Goal: Task Accomplishment & Management: Manage account settings

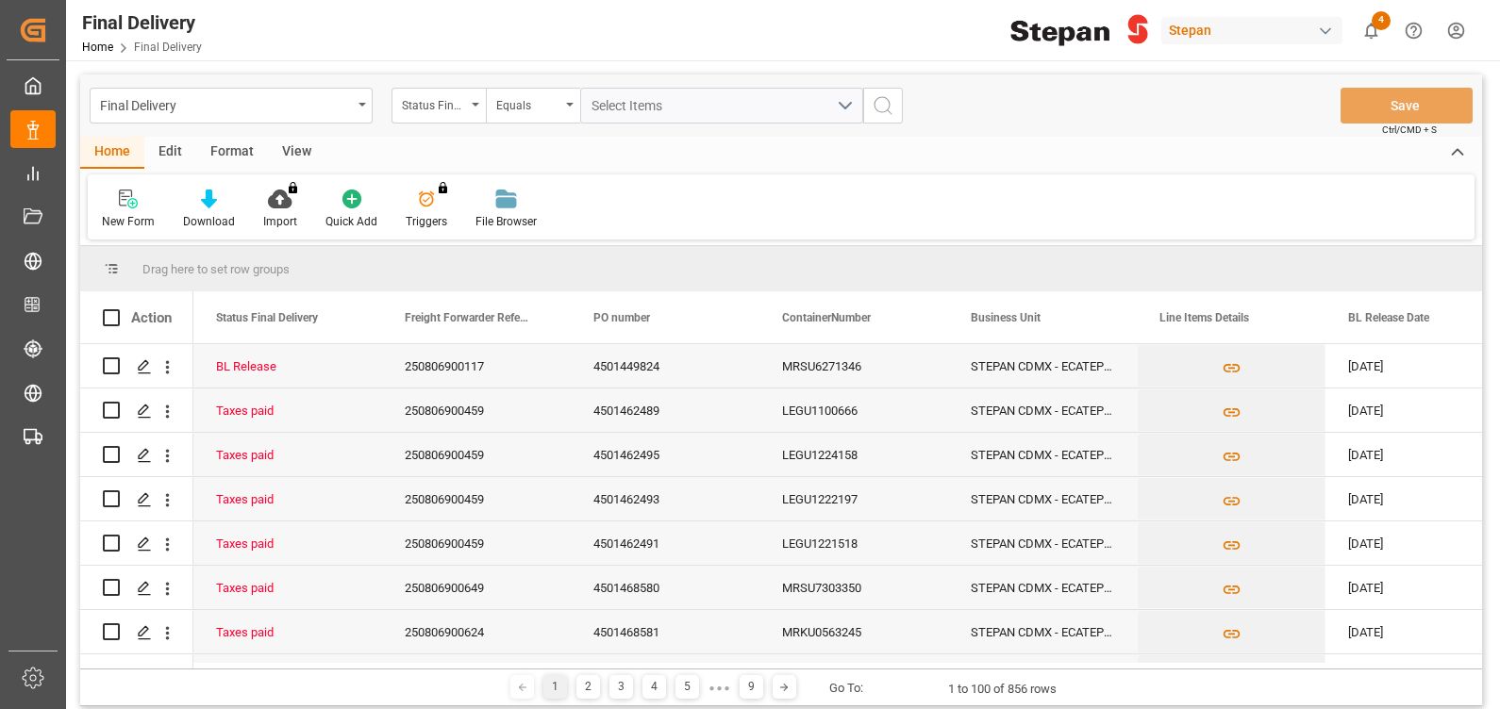
click at [1455, 29] on html "Created by potrace 1.15, written by [PERSON_NAME] [DATE]-[DATE] Created by potr…" at bounding box center [750, 354] width 1500 height 709
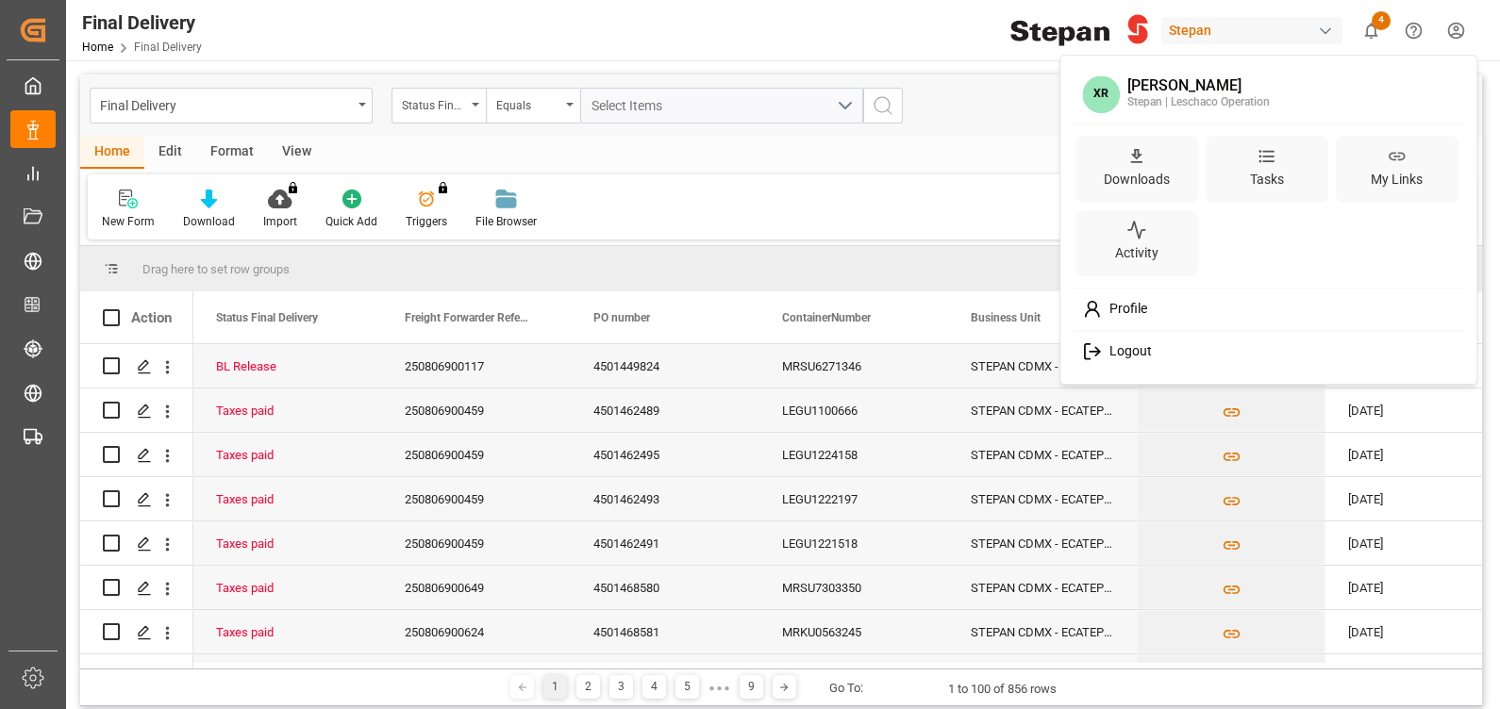
click at [1156, 307] on div "Profile" at bounding box center [1268, 309] width 387 height 35
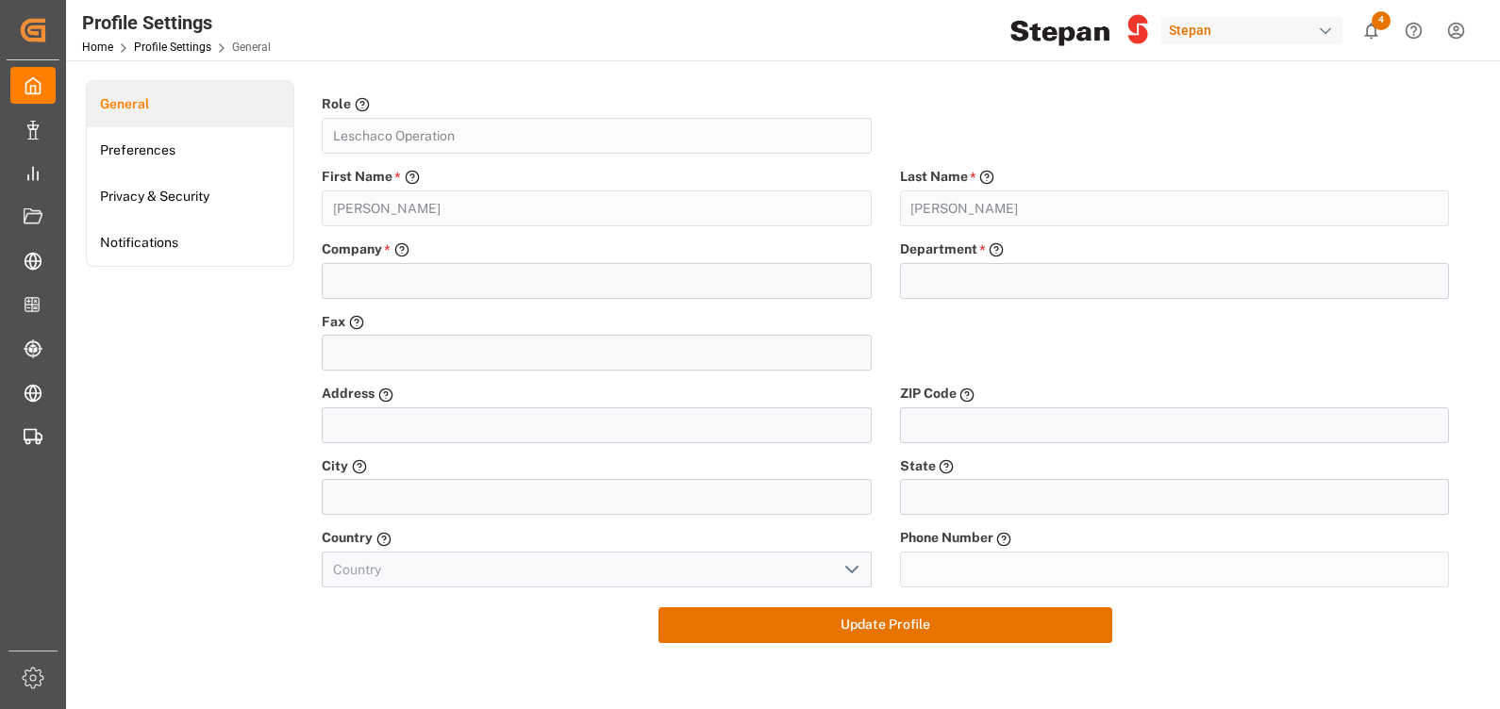
click at [1450, 20] on html "Created by potrace 1.15, written by [PERSON_NAME] [DATE]-[DATE] Created by potr…" at bounding box center [750, 354] width 1500 height 709
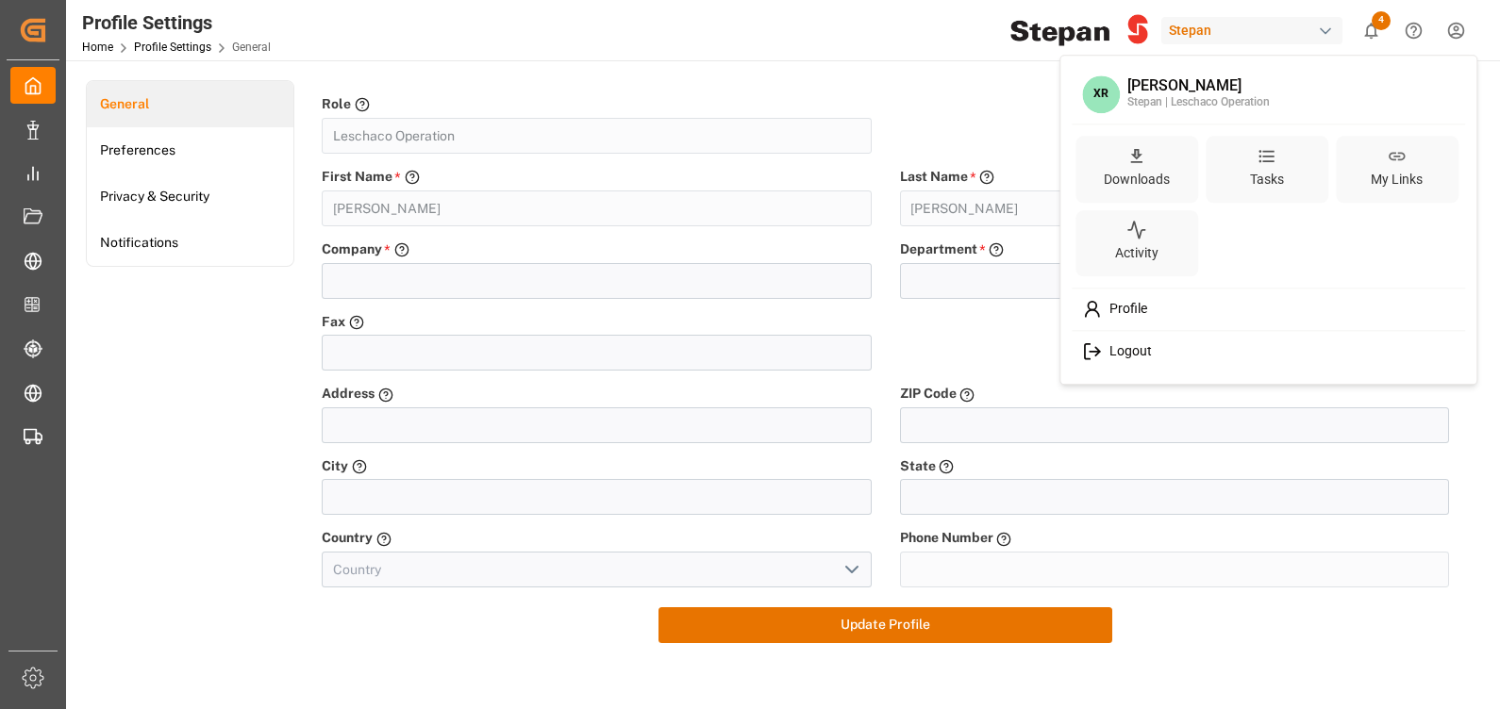
click at [965, 122] on html "Created by potrace 1.15, written by [PERSON_NAME] [DATE]-[DATE] Created by potr…" at bounding box center [750, 354] width 1500 height 709
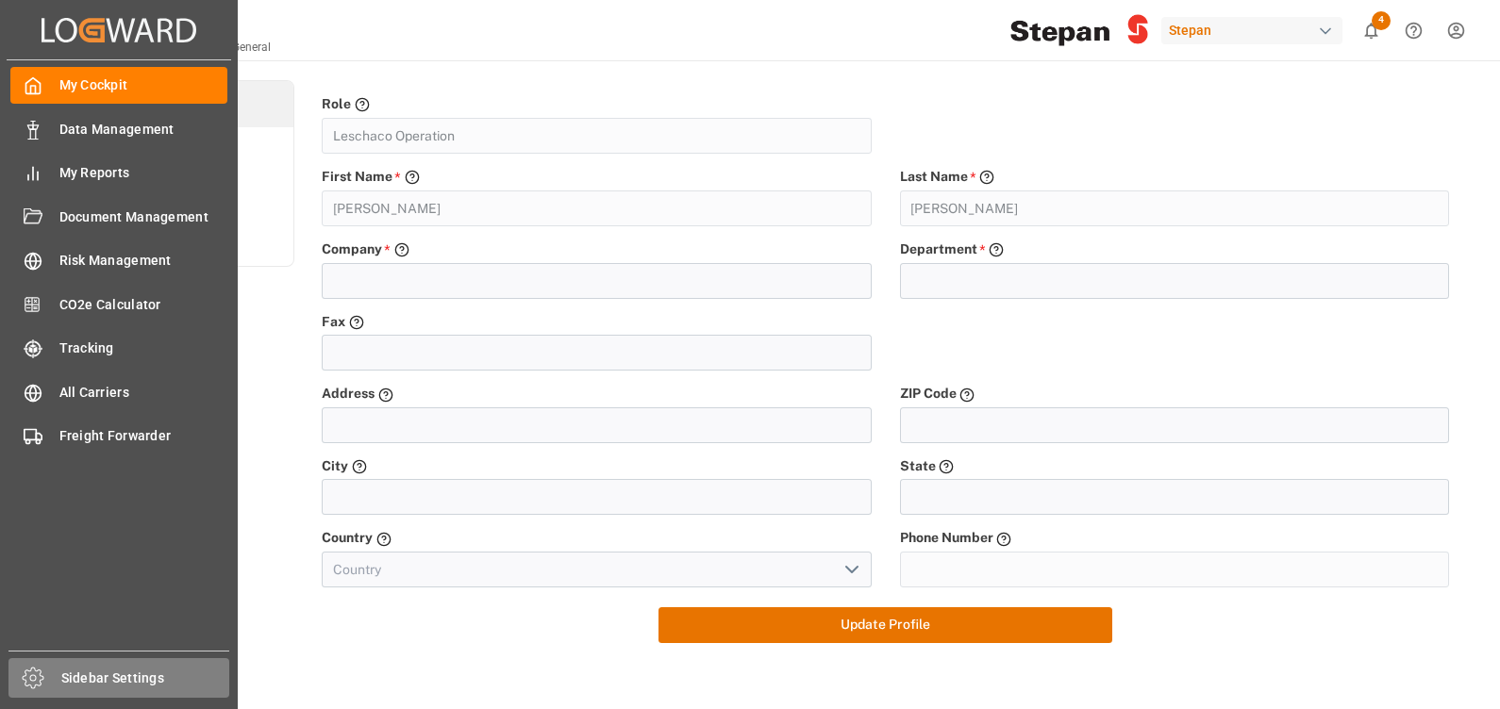
click at [157, 670] on span "Sidebar Settings" at bounding box center [145, 679] width 169 height 20
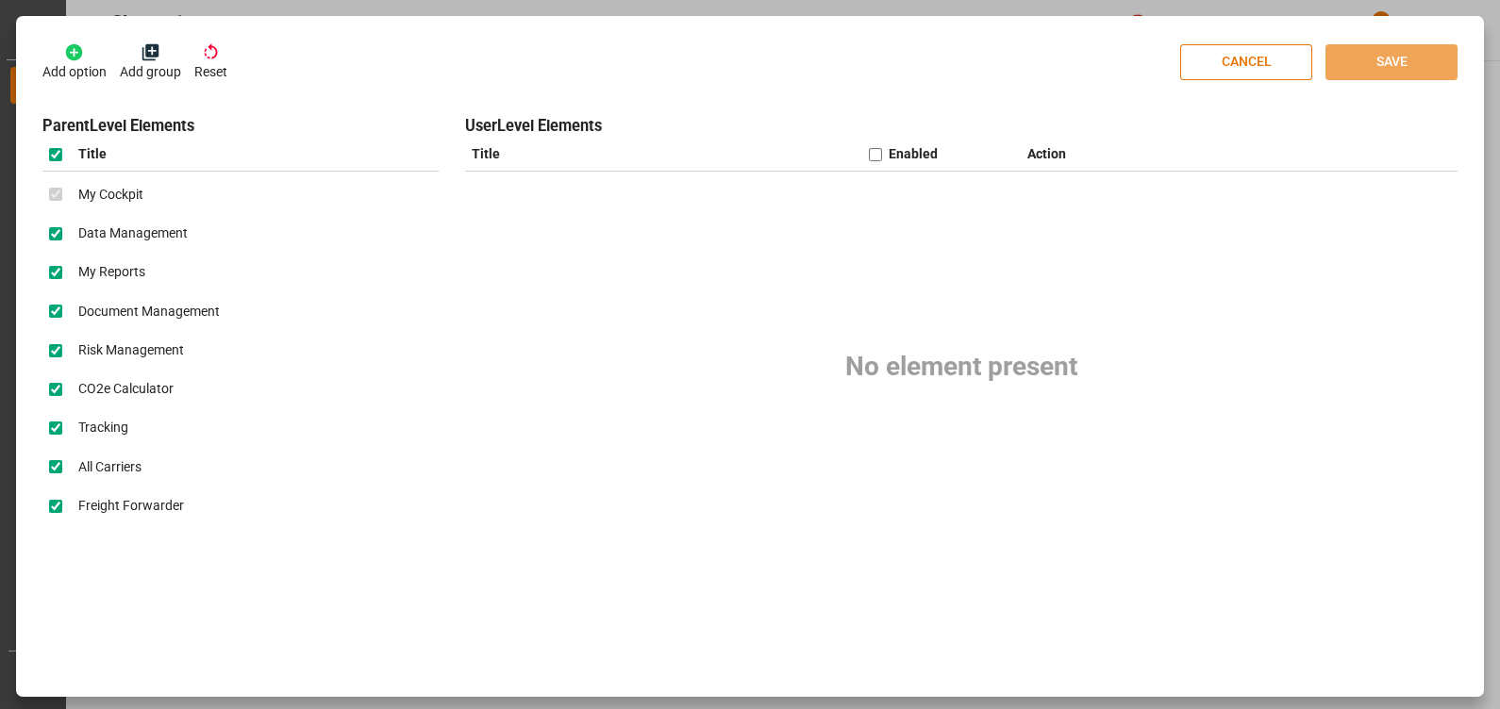
scroll to position [3, 0]
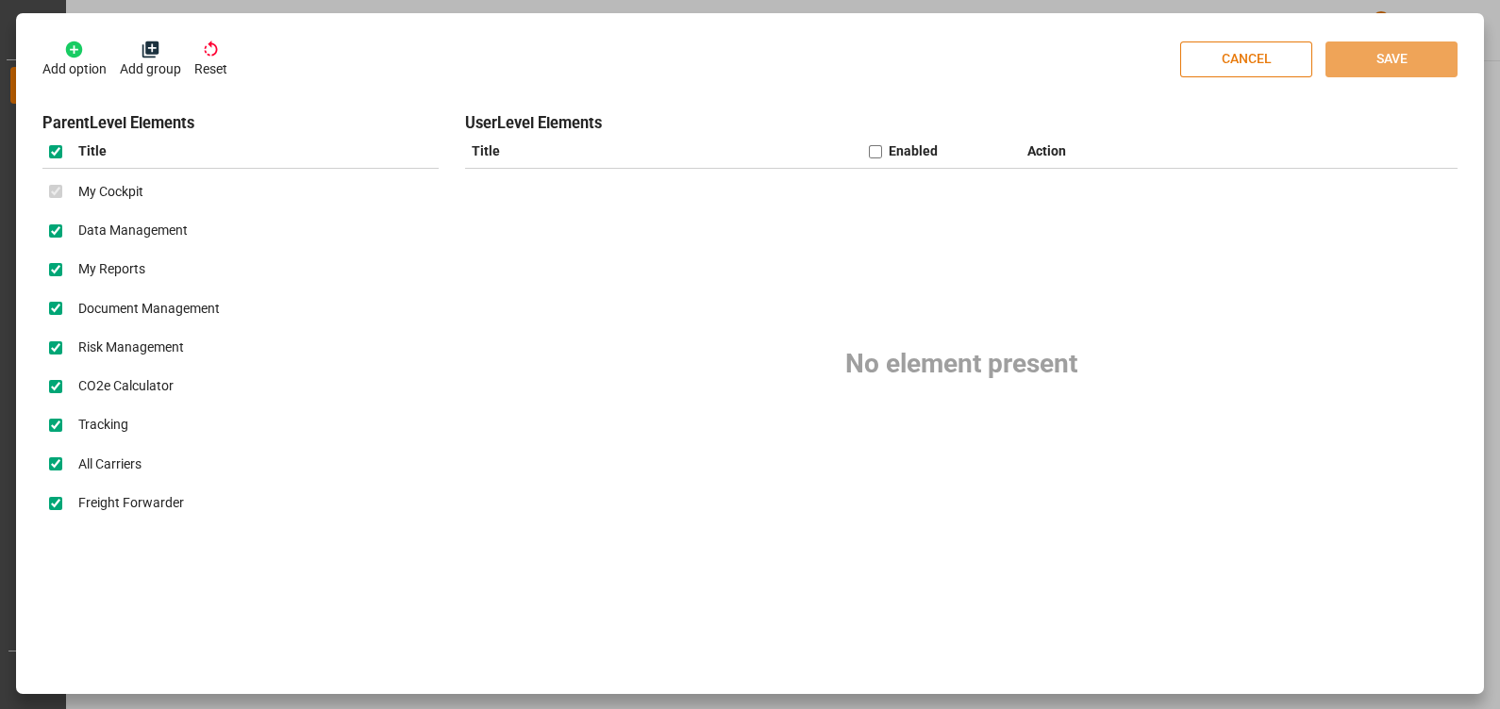
click at [1250, 57] on button "CANCEL" at bounding box center [1246, 60] width 132 height 36
checkbox input "false"
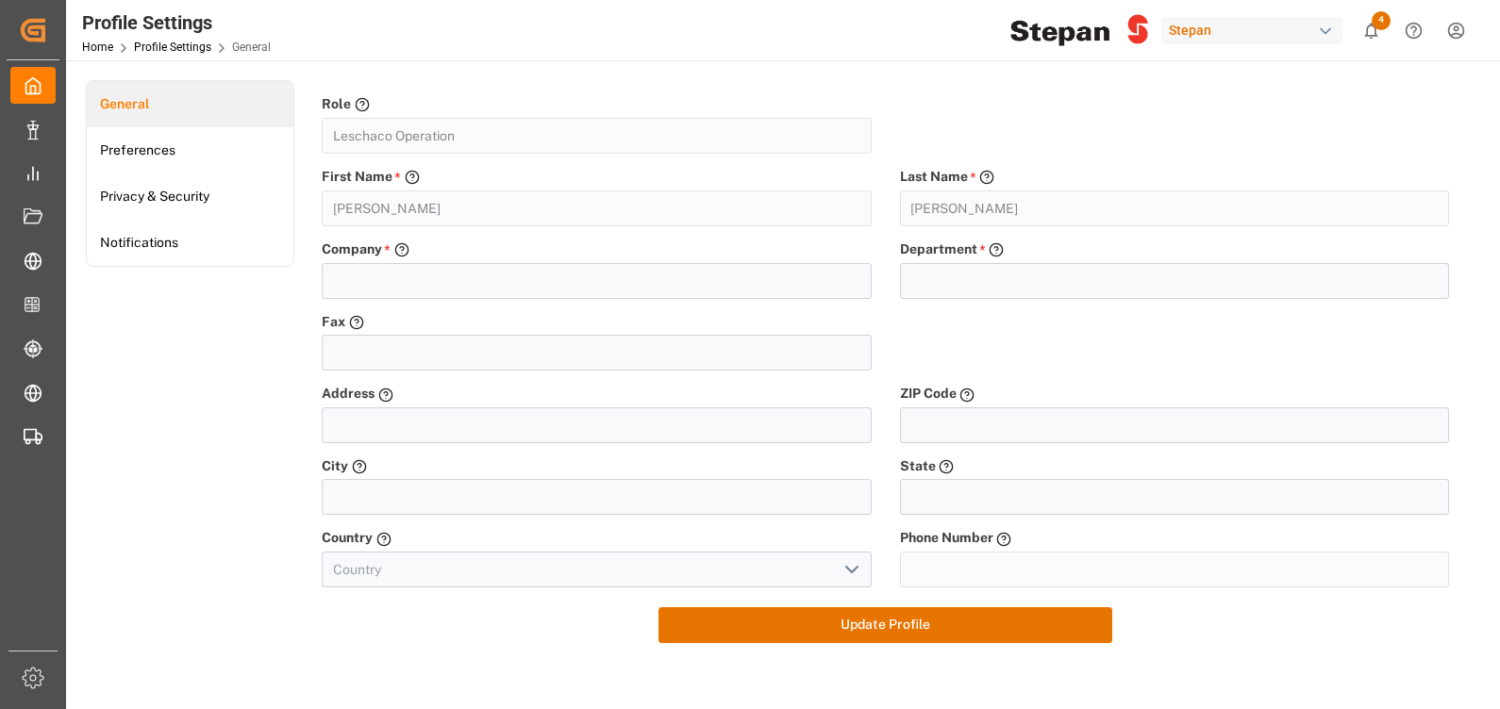
click at [1457, 27] on html "Created by potrace 1.15, written by [PERSON_NAME] [DATE]-[DATE] Created by potr…" at bounding box center [750, 354] width 1500 height 709
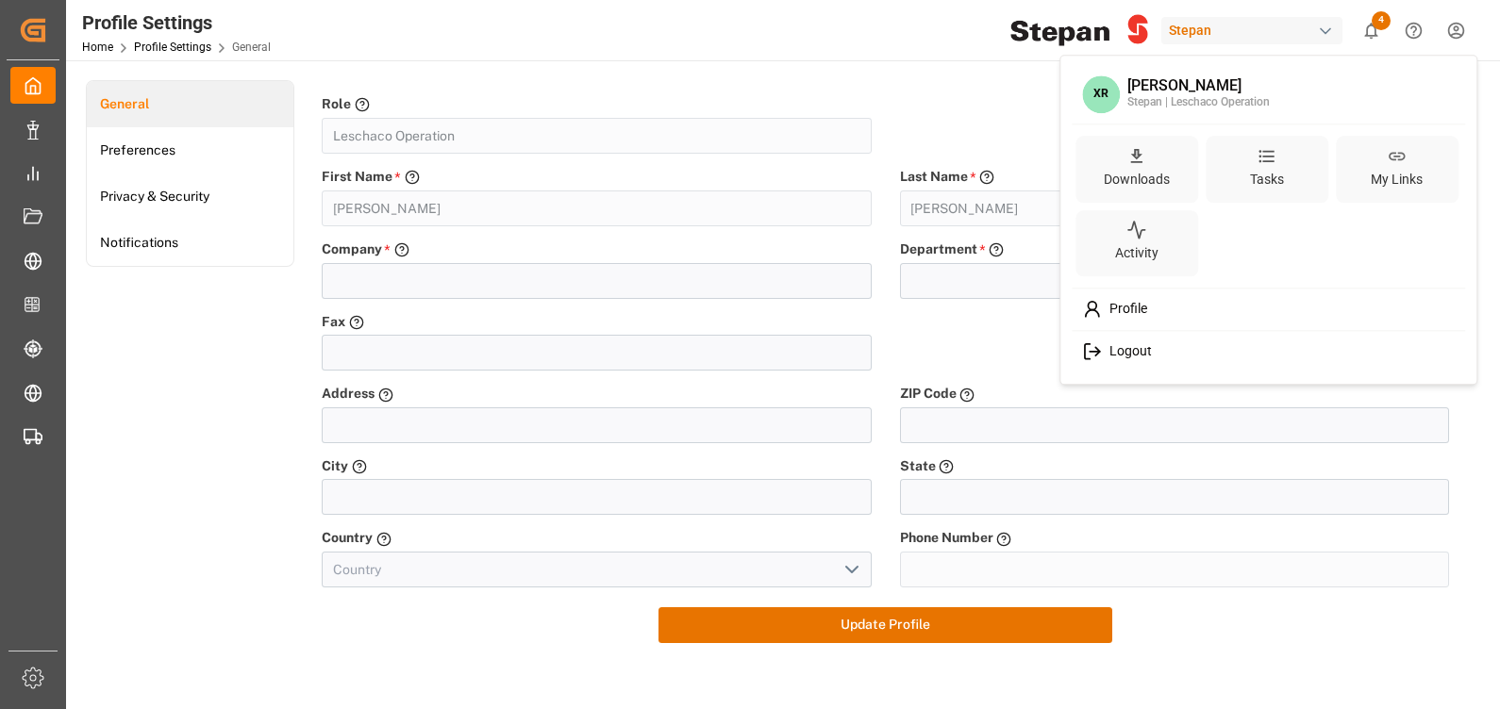
click at [1151, 101] on div "Stepan | Leschaco Operation" at bounding box center [1198, 102] width 142 height 17
drag, startPoint x: 1124, startPoint y: 89, endPoint x: 1232, endPoint y: 88, distance: 107.5
click at [1232, 88] on div "[PERSON_NAME] [PERSON_NAME] | Leschaco Operation" at bounding box center [1195, 94] width 150 height 33
drag, startPoint x: 1232, startPoint y: 88, endPoint x: 1141, endPoint y: 308, distance: 237.7
click at [1141, 308] on span "Profile" at bounding box center [1124, 309] width 45 height 17
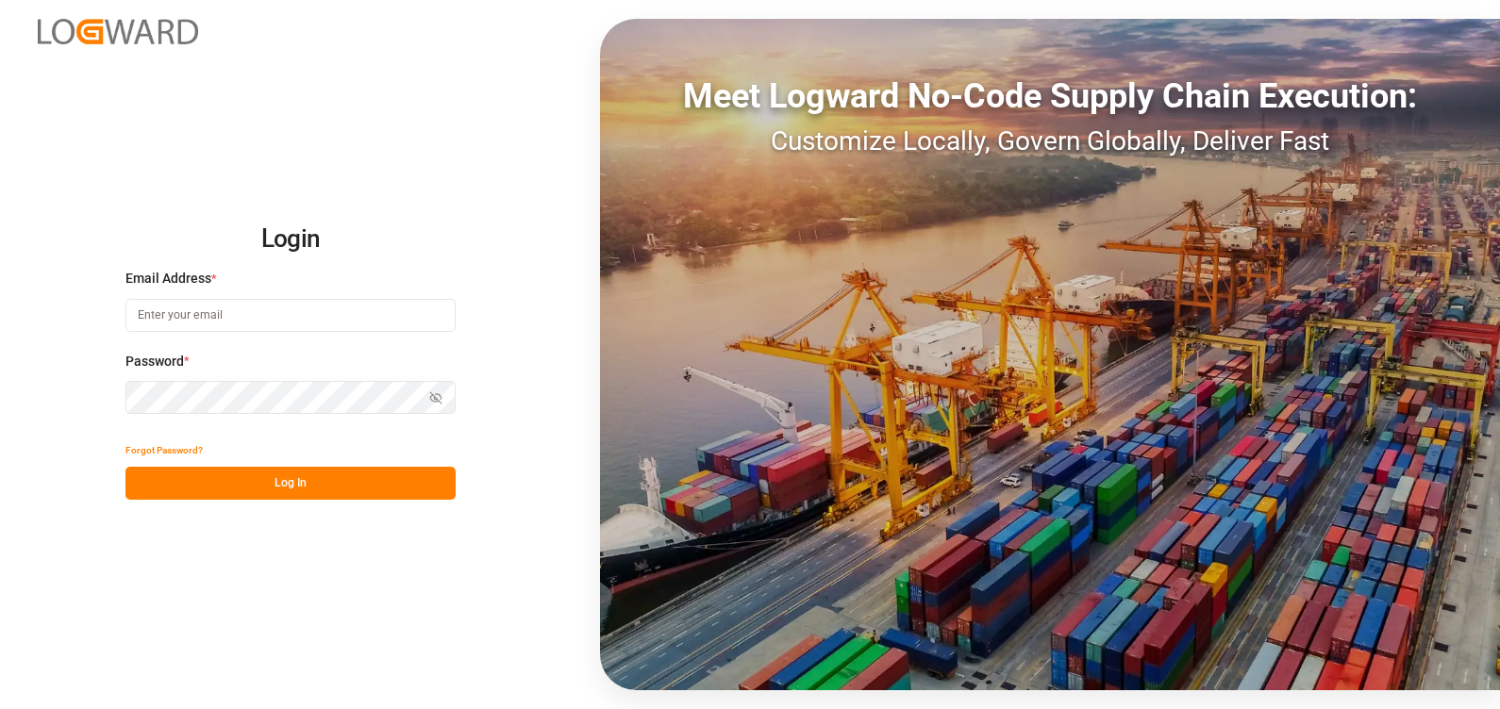
type input "xochilt.rosete@leschaco.com"
click at [433, 401] on div "Show password" at bounding box center [290, 397] width 330 height 33
drag, startPoint x: 246, startPoint y: 314, endPoint x: 36, endPoint y: 319, distance: 210.4
click at [36, 319] on div "Login Email Address * xochilt.rosete@leschaco.com Password * Show password Forg…" at bounding box center [750, 354] width 1500 height 709
click at [439, 394] on icon "button" at bounding box center [438, 397] width 7 height 6
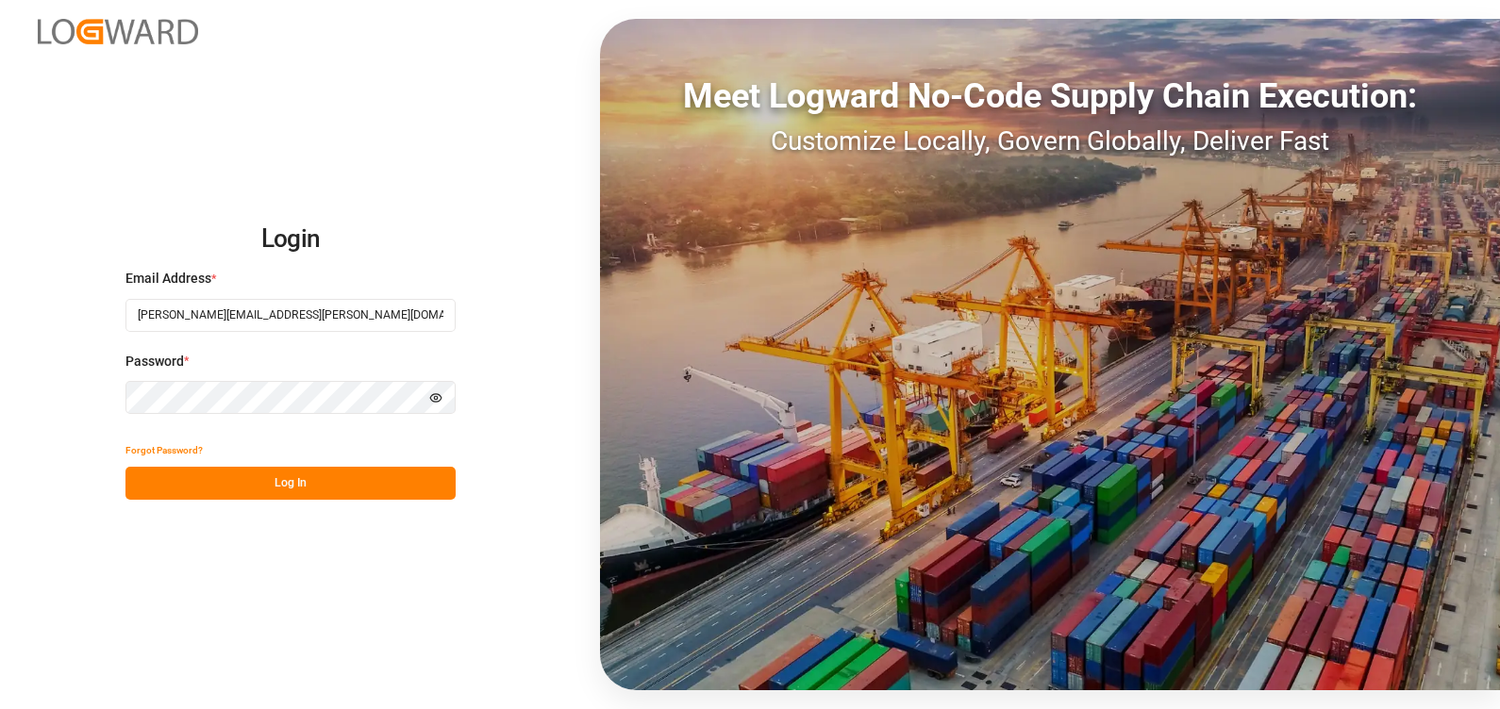
click at [17, 398] on div "Login Email Address * xochilt.rosete@leschaco.com Password * Hide password Forg…" at bounding box center [750, 354] width 1500 height 709
click at [470, 255] on div "Login Email Address * xochilt.rosete@leschaco.com Password * Hide password Forg…" at bounding box center [750, 354] width 1500 height 709
